Goal: Obtain resource: Download file/media

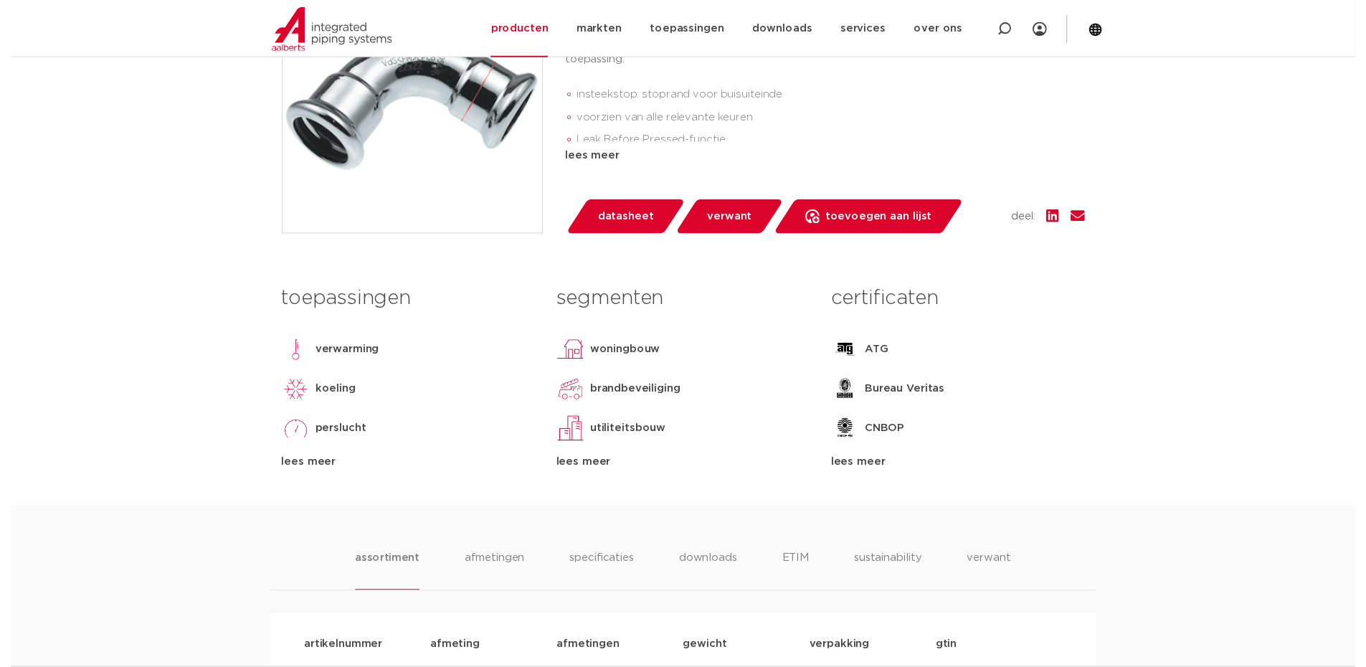
scroll to position [430, 0]
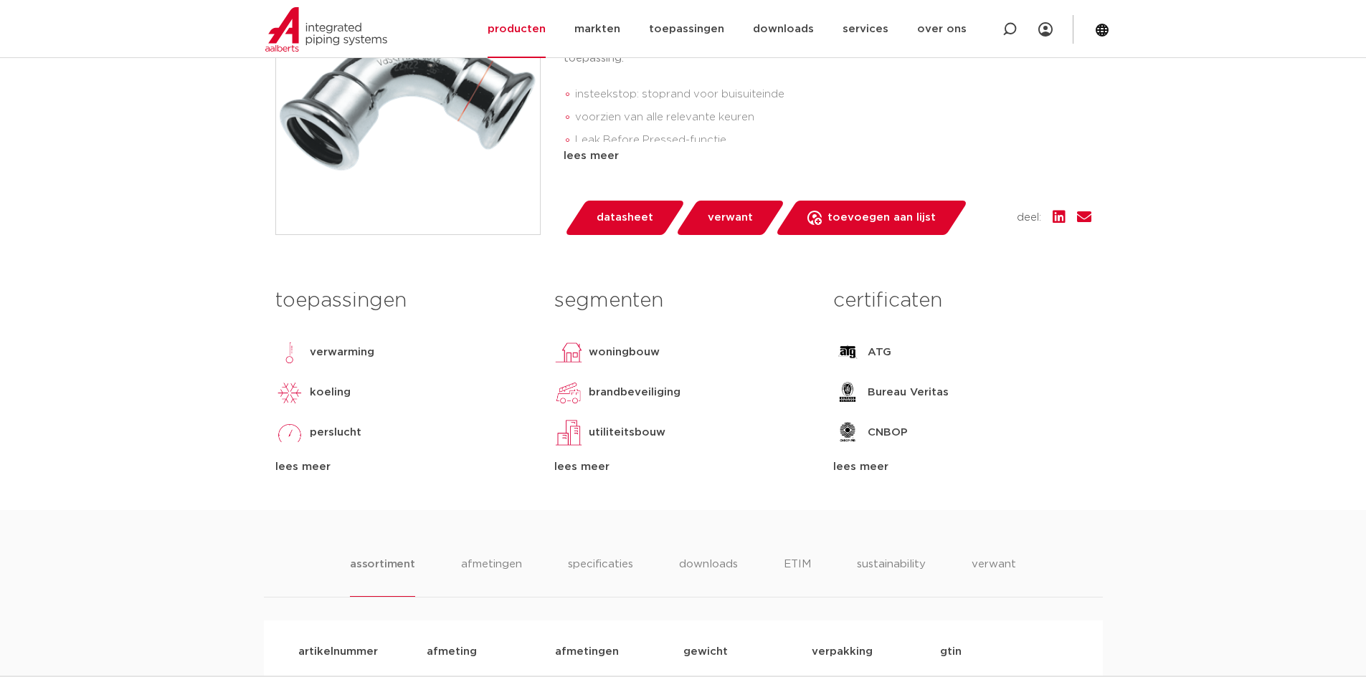
click at [647, 214] on span "datasheet" at bounding box center [624, 217] width 57 height 23
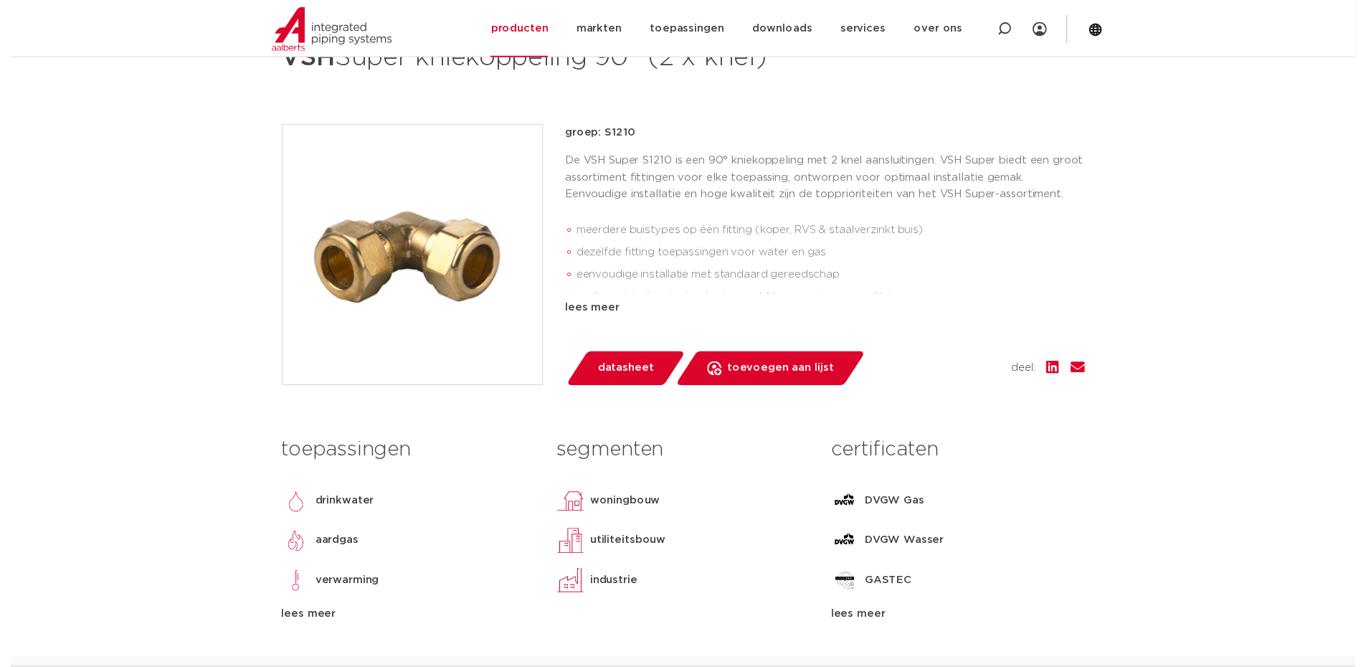
scroll to position [287, 0]
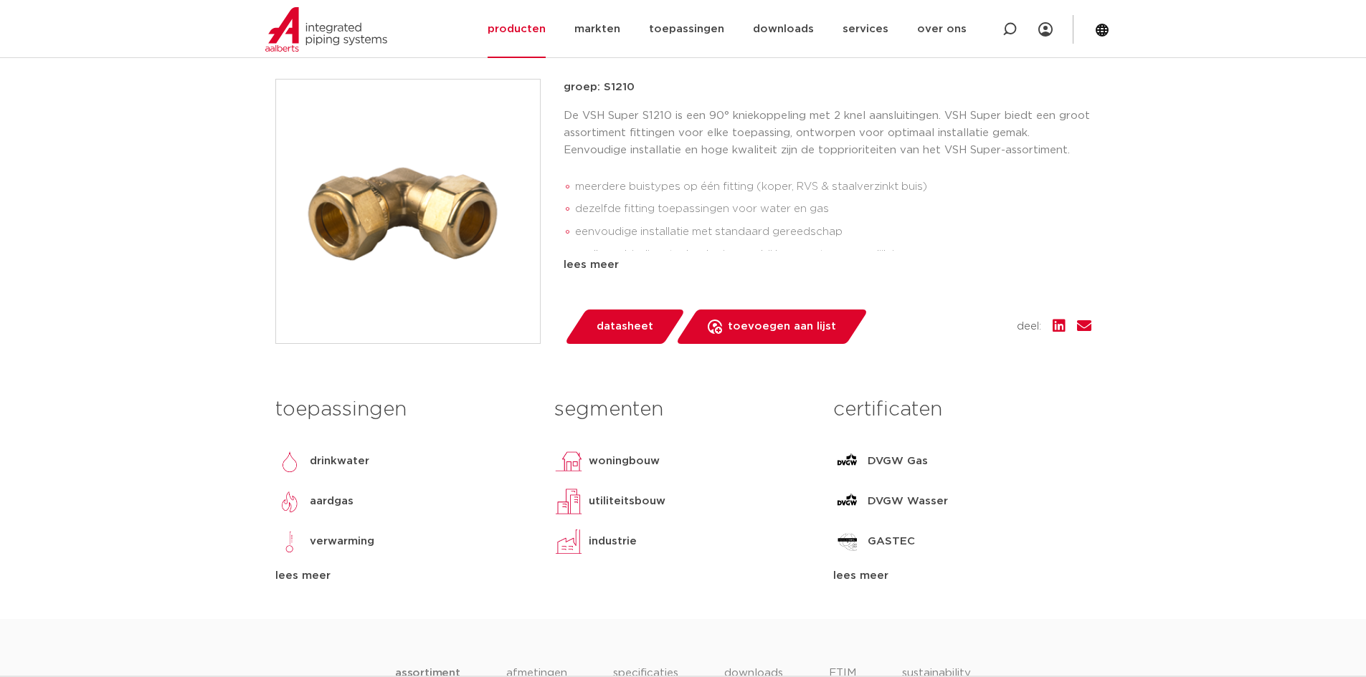
click at [631, 330] on span "datasheet" at bounding box center [624, 326] width 57 height 23
